Goal: Register for event/course

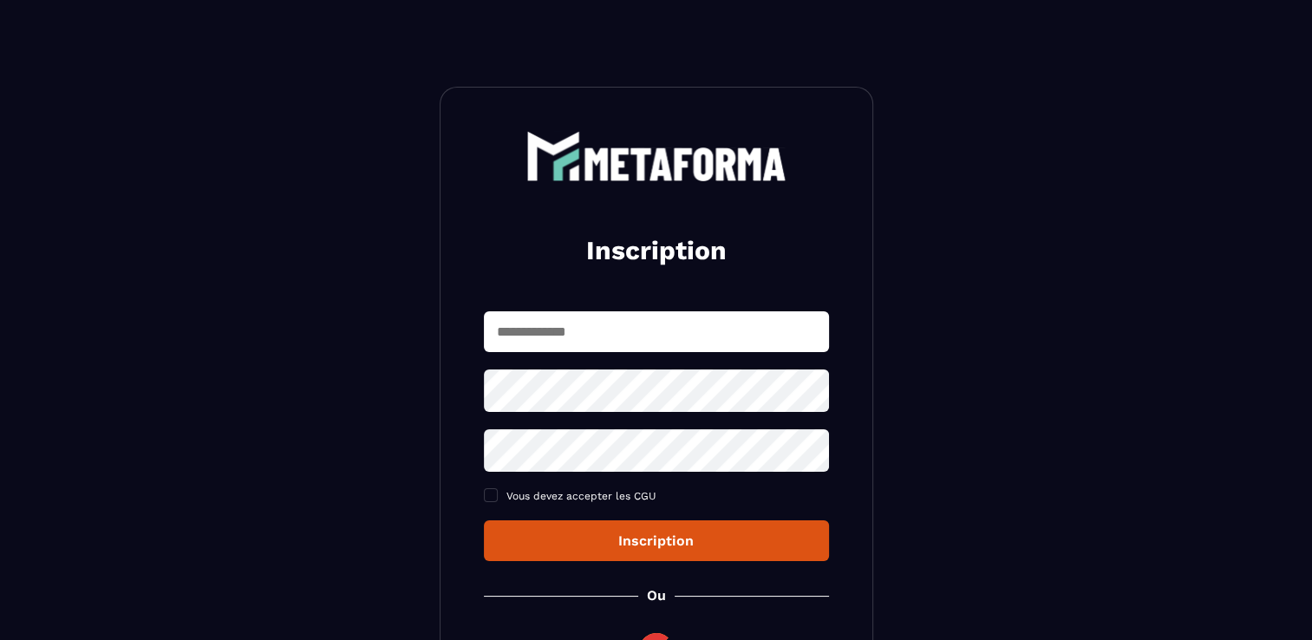
click at [590, 327] on input "text" at bounding box center [656, 331] width 345 height 41
type input "**********"
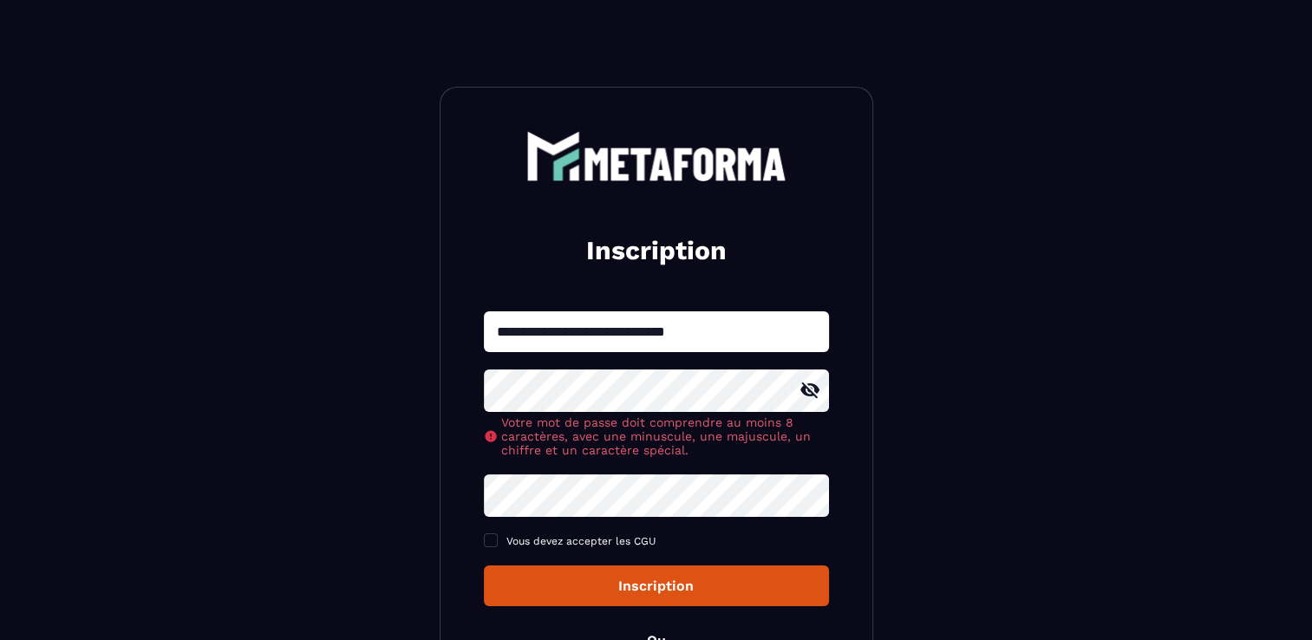
click at [538, 449] on div "**********" at bounding box center [656, 458] width 345 height 295
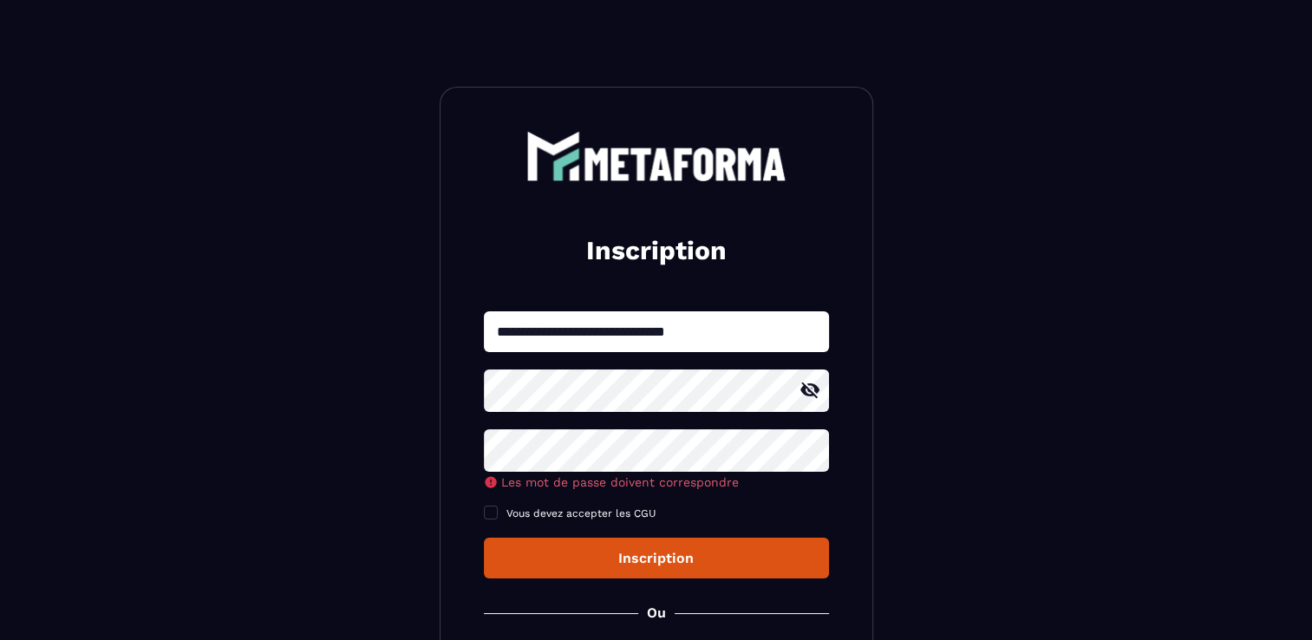
click at [561, 496] on div "**********" at bounding box center [656, 444] width 345 height 267
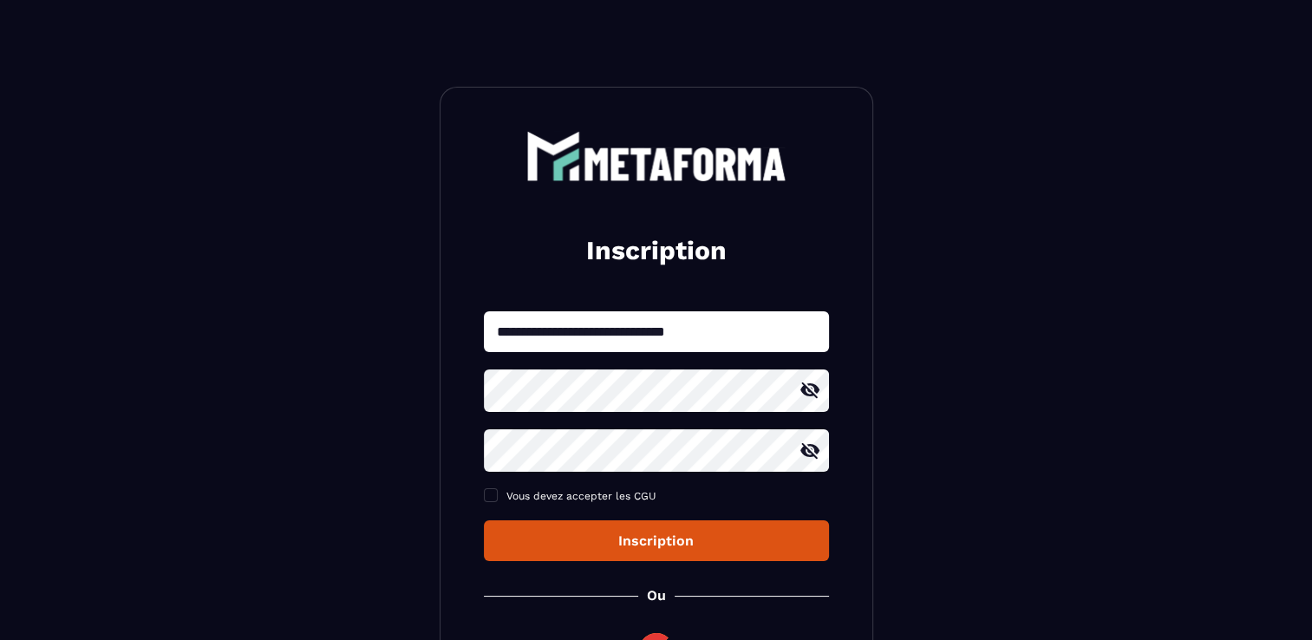
click at [810, 456] on icon at bounding box center [809, 450] width 19 height 16
click at [810, 456] on icon at bounding box center [809, 450] width 19 height 13
click at [496, 498] on span at bounding box center [491, 495] width 14 height 14
click at [710, 538] on div "Inscription" at bounding box center [656, 540] width 317 height 16
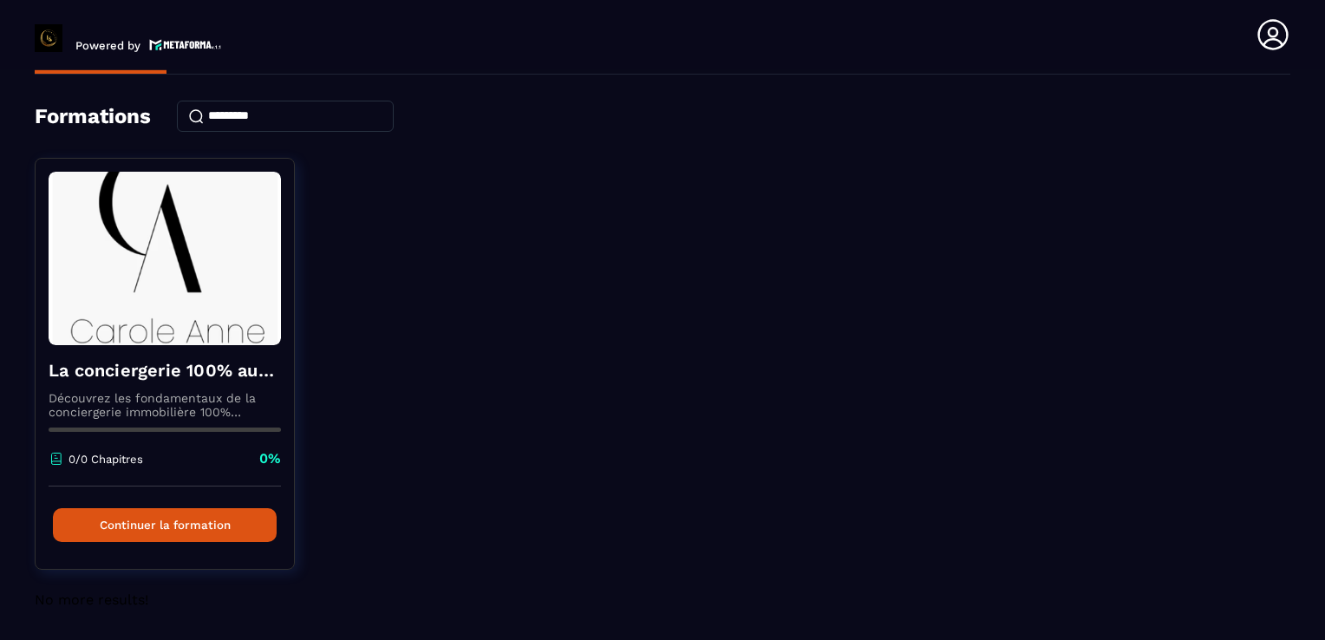
scroll to position [55, 0]
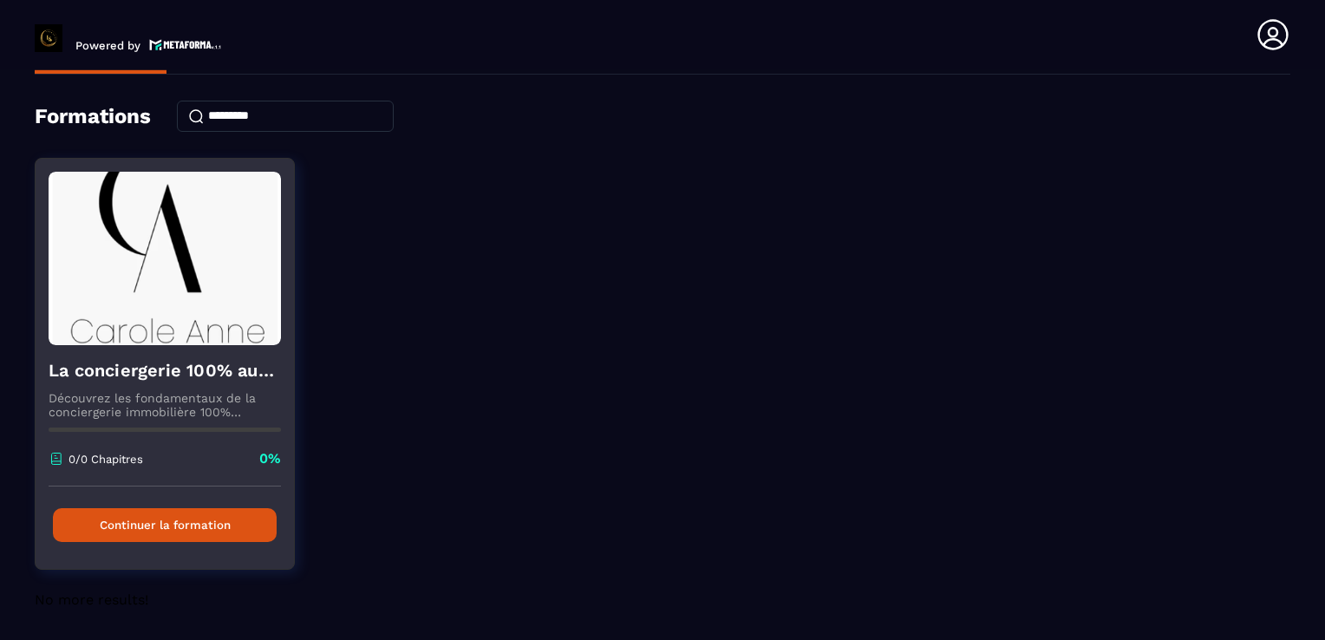
click at [161, 519] on button "Continuer la formation" at bounding box center [165, 525] width 224 height 34
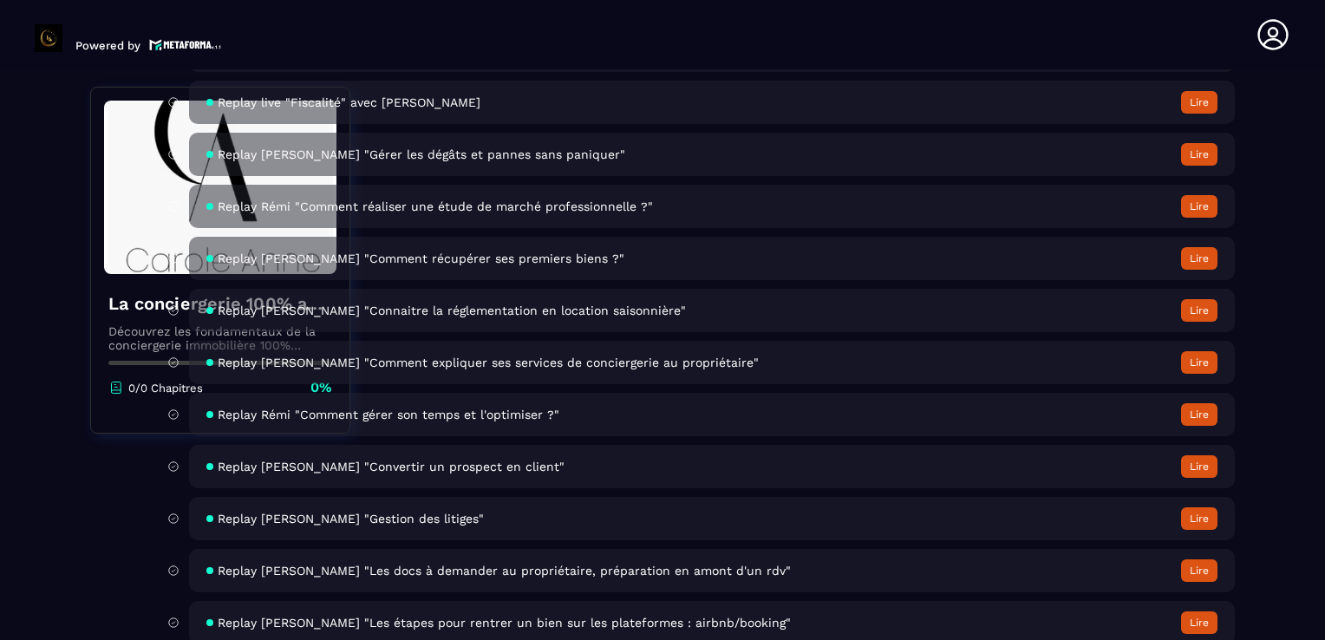
scroll to position [5962, 0]
click at [1200, 374] on button "Lire" at bounding box center [1199, 362] width 36 height 23
click at [1197, 374] on button "Lire" at bounding box center [1199, 362] width 36 height 23
click at [1196, 374] on button "Lire" at bounding box center [1199, 362] width 36 height 23
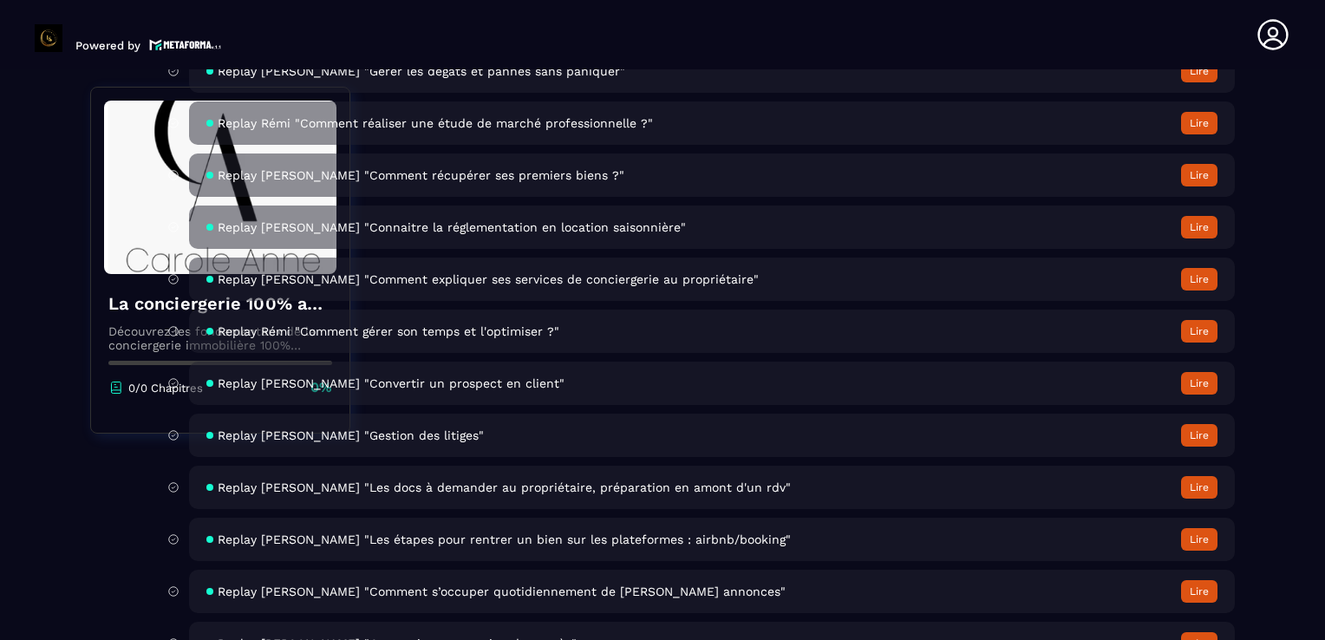
scroll to position [6053, 0]
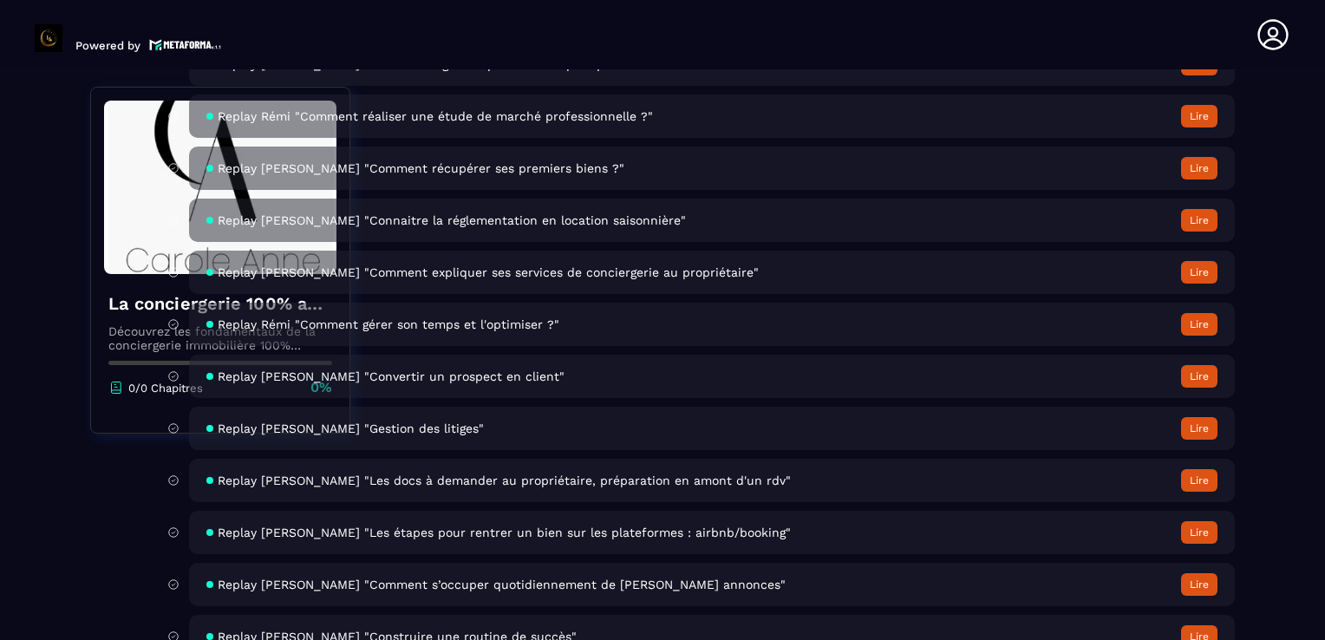
click at [1198, 284] on button "Lire" at bounding box center [1199, 272] width 36 height 23
